Goal: Understand process/instructions: Learn how to perform a task or action

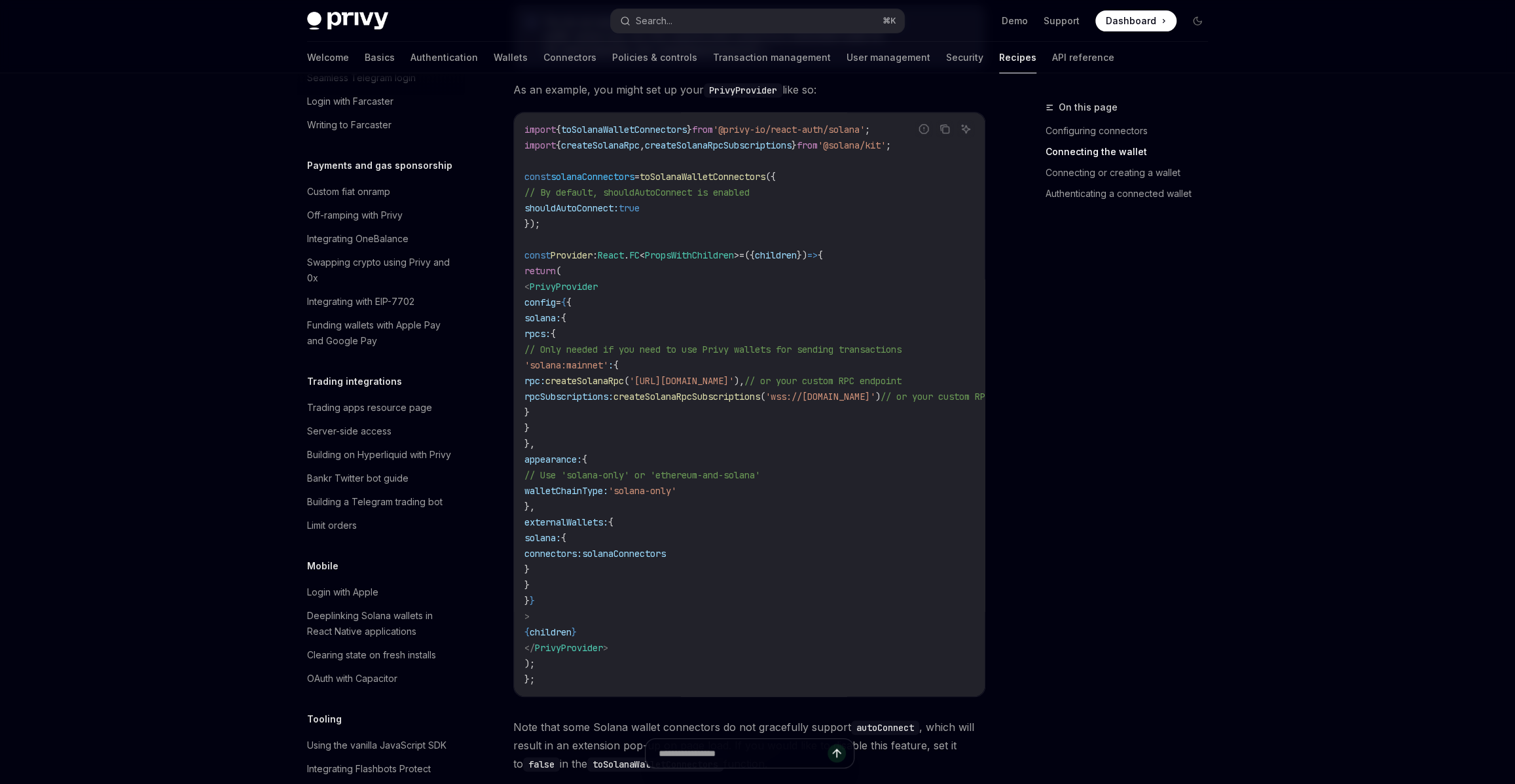
scroll to position [465, 0]
click at [580, 206] on code "import { toSolanaWalletConnectors } from '@privy-io/react-auth/solana' ; import…" at bounding box center [797, 405] width 544 height 566
copy code "const solanaConnectors = toSolanaWalletConnectors ({ // By default, shouldAutoC…"
drag, startPoint x: 567, startPoint y: 207, endPoint x: 515, endPoint y: 135, distance: 88.8
click at [515, 135] on div "import { toSolanaWalletConnectors } from '@privy-io/react-auth/solana' ; import…" at bounding box center [749, 405] width 470 height 584
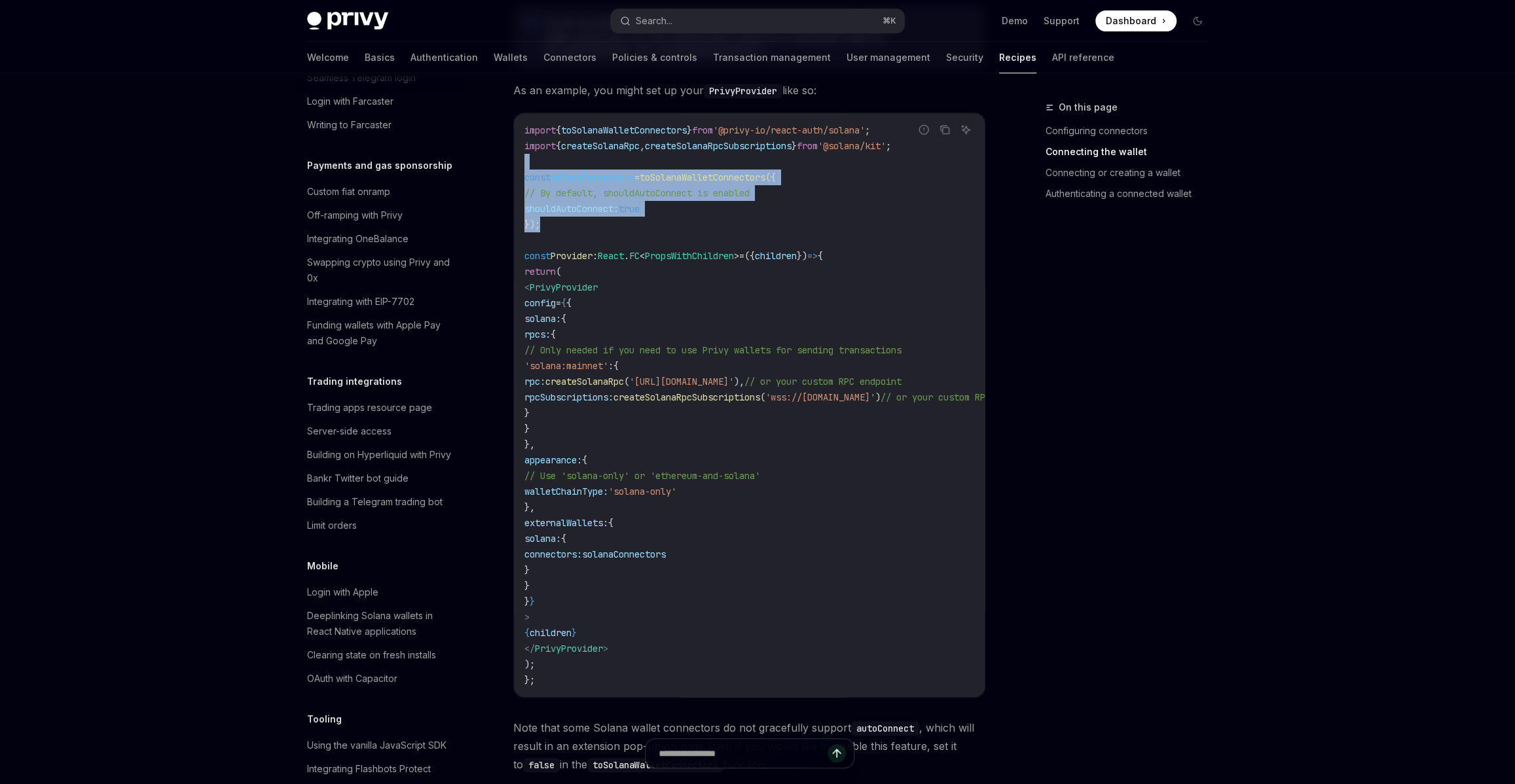
click at [515, 135] on div "import { toSolanaWalletConnectors } from '@privy-io/react-auth/solana' ; import…" at bounding box center [749, 405] width 470 height 584
click at [709, 140] on span "createSolanaRpcSubscriptions" at bounding box center [718, 146] width 146 height 12
click at [686, 124] on span "toSolanaWalletConnectors" at bounding box center [624, 130] width 126 height 12
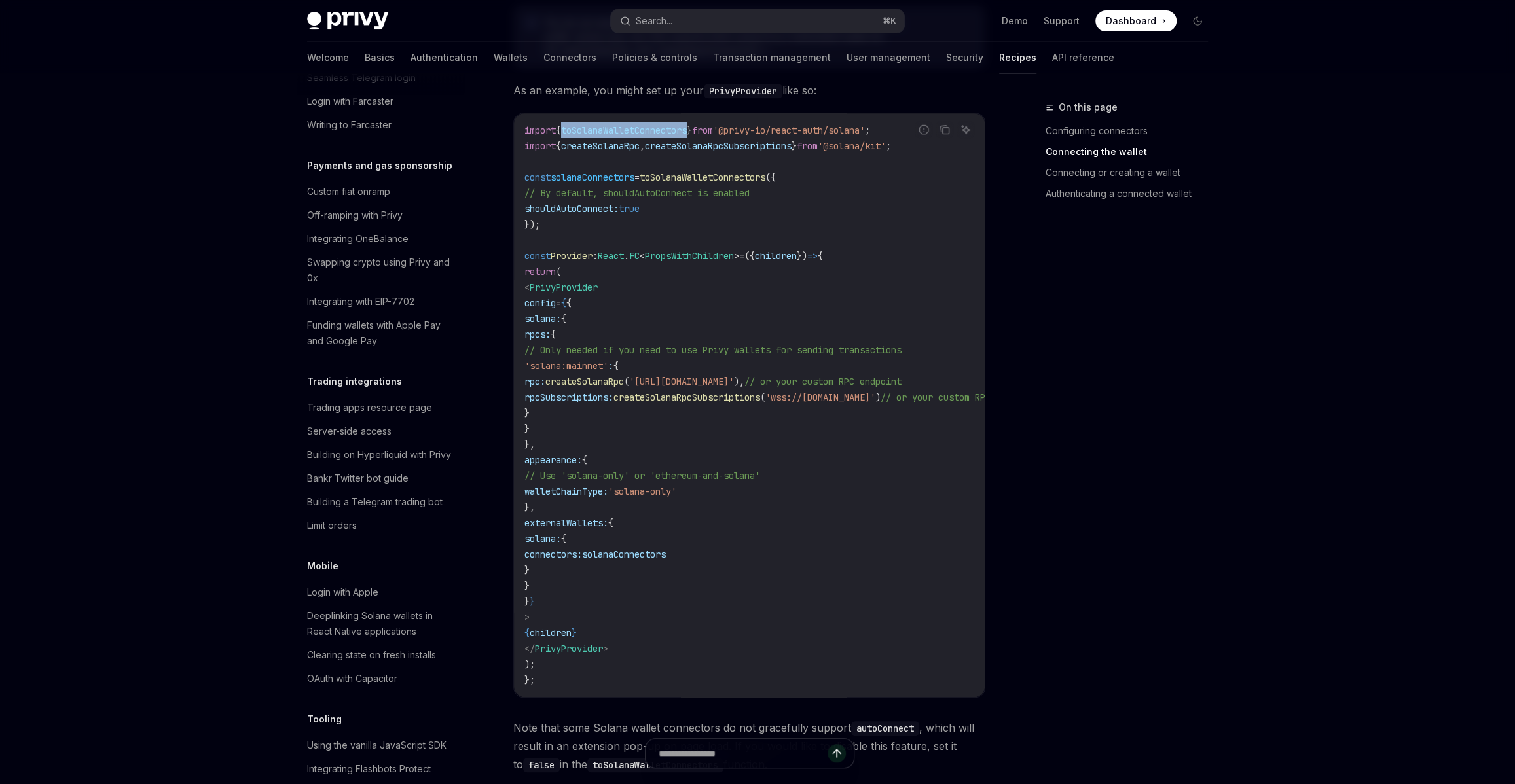
click at [686, 124] on span "toSolanaWalletConnectors" at bounding box center [624, 130] width 126 height 12
copy code "import { toSolanaWalletConnectors } from '@privy-io/react-auth/solana' ;"
type textarea "*"
